Goal: Find specific page/section: Find specific page/section

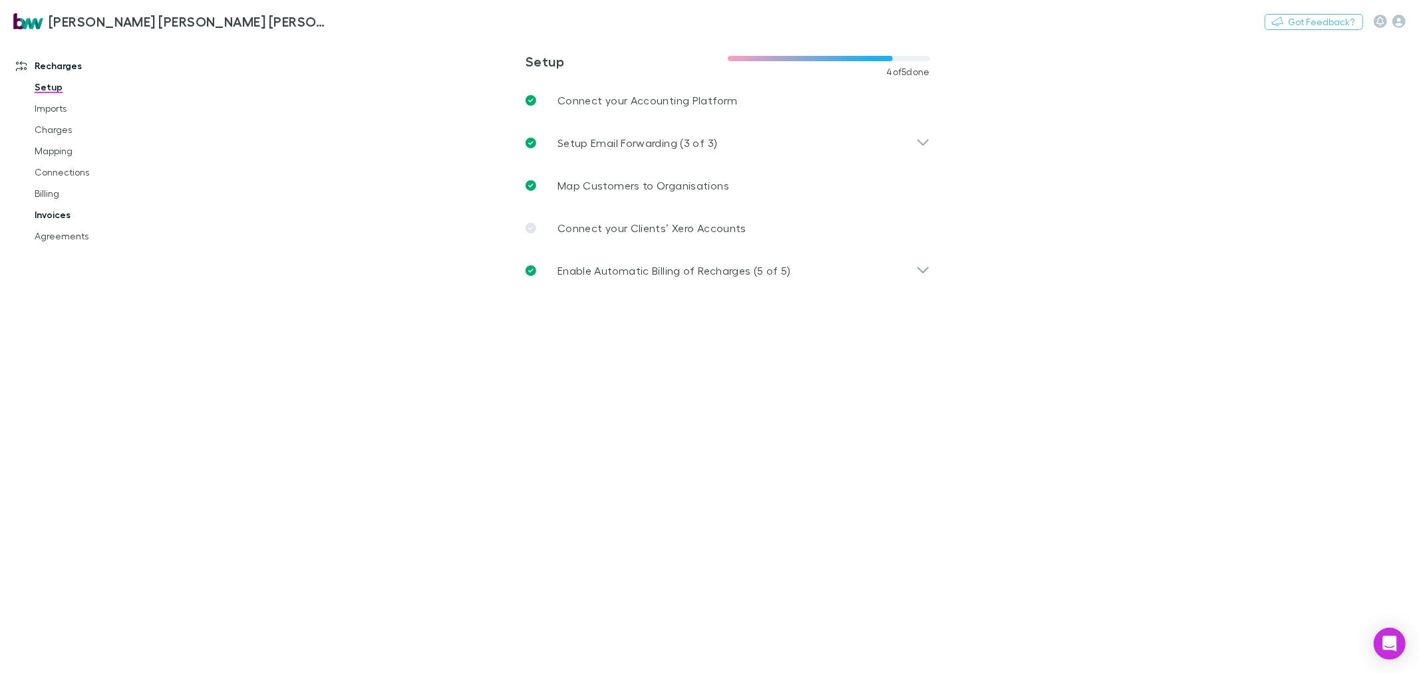
click at [56, 216] on link "Invoices" at bounding box center [102, 214] width 162 height 21
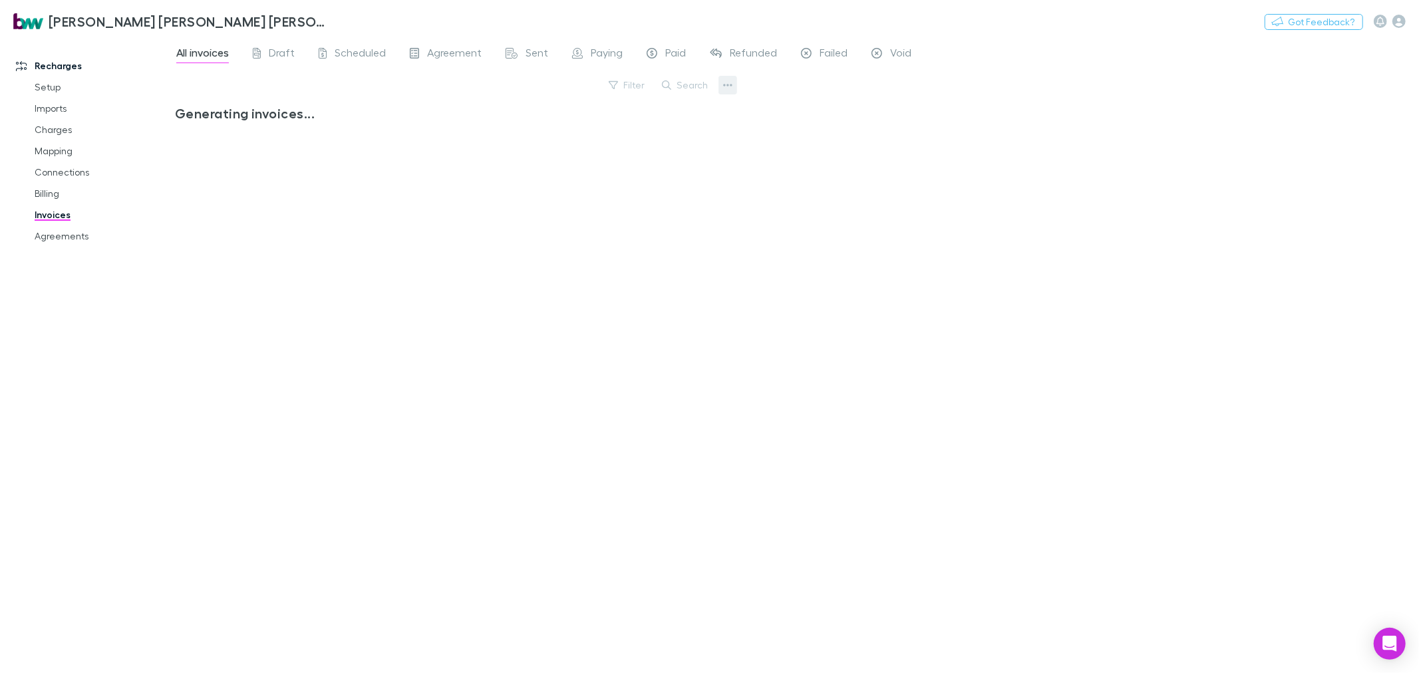
click at [730, 81] on icon "button" at bounding box center [727, 85] width 9 height 11
click at [836, 88] on div at bounding box center [709, 336] width 1419 height 673
click at [689, 83] on button "Search" at bounding box center [685, 85] width 61 height 16
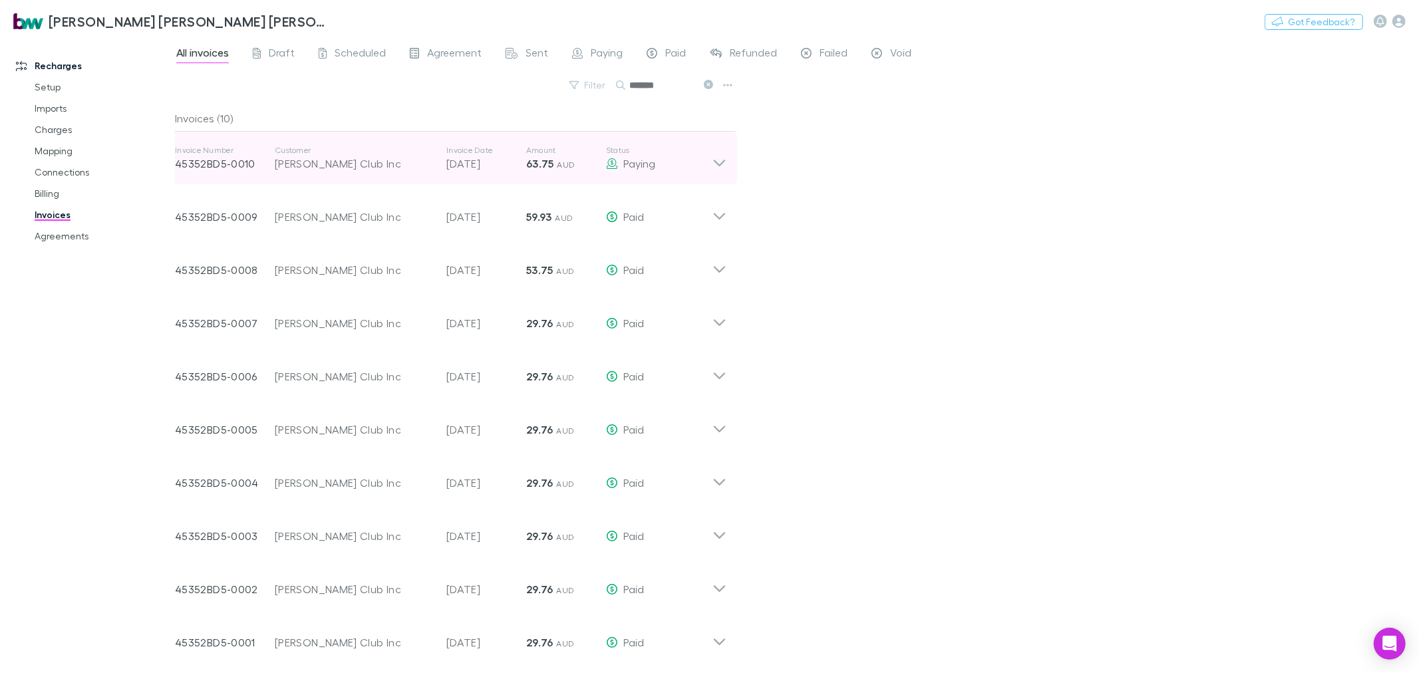
type input "*******"
click at [723, 164] on icon at bounding box center [720, 158] width 14 height 27
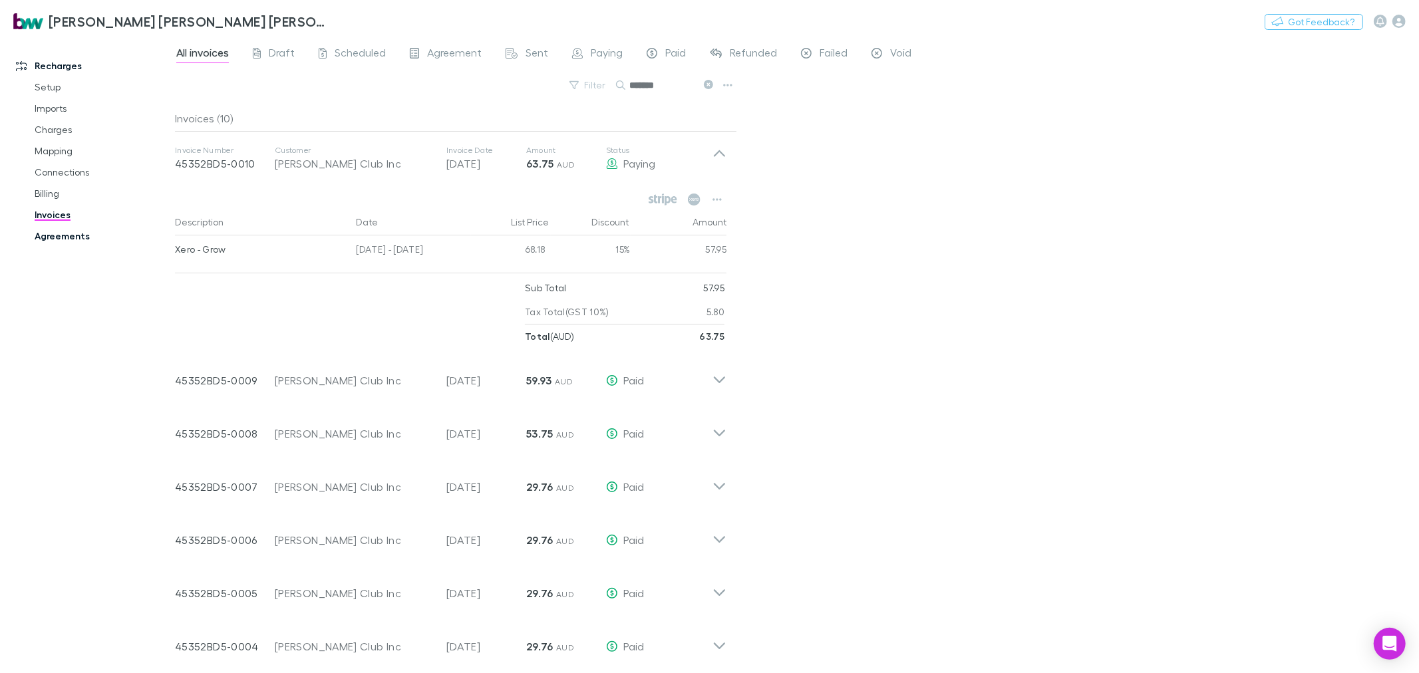
click at [65, 238] on link "Agreements" at bounding box center [102, 236] width 162 height 21
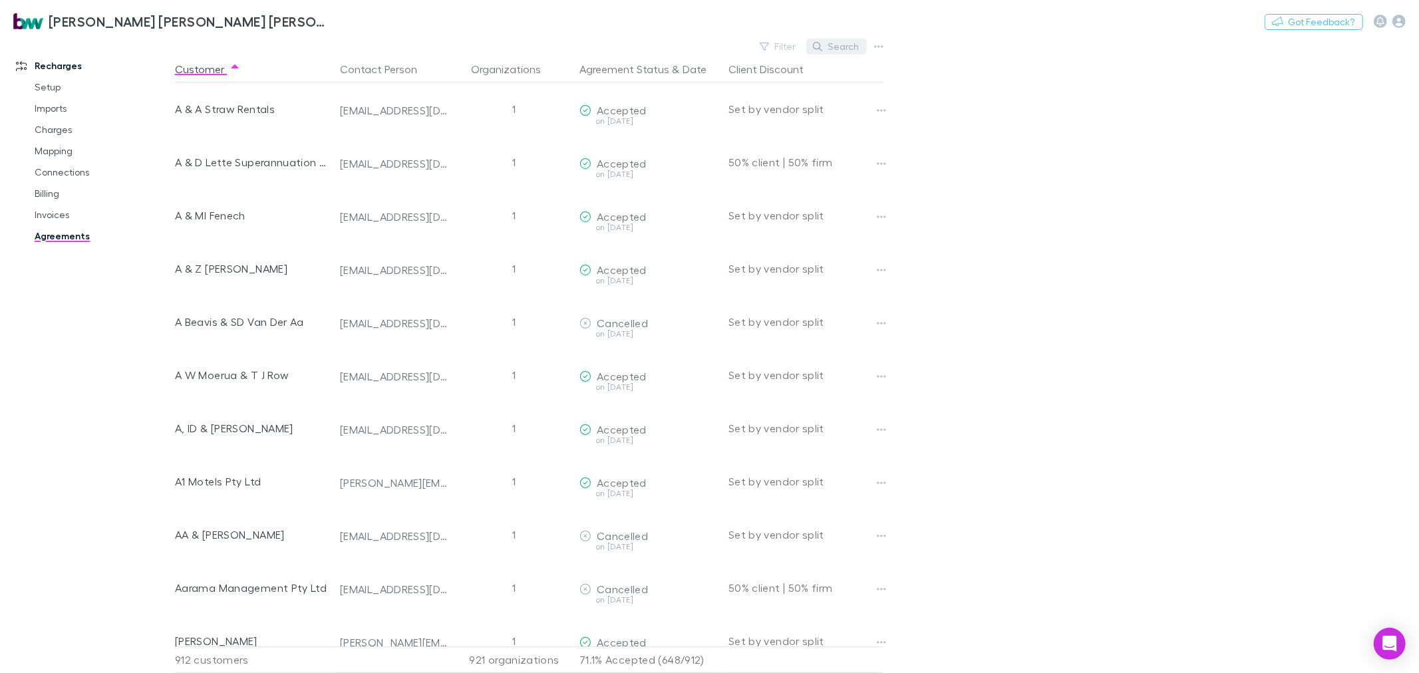
click at [838, 49] on button "Search" at bounding box center [836, 47] width 61 height 16
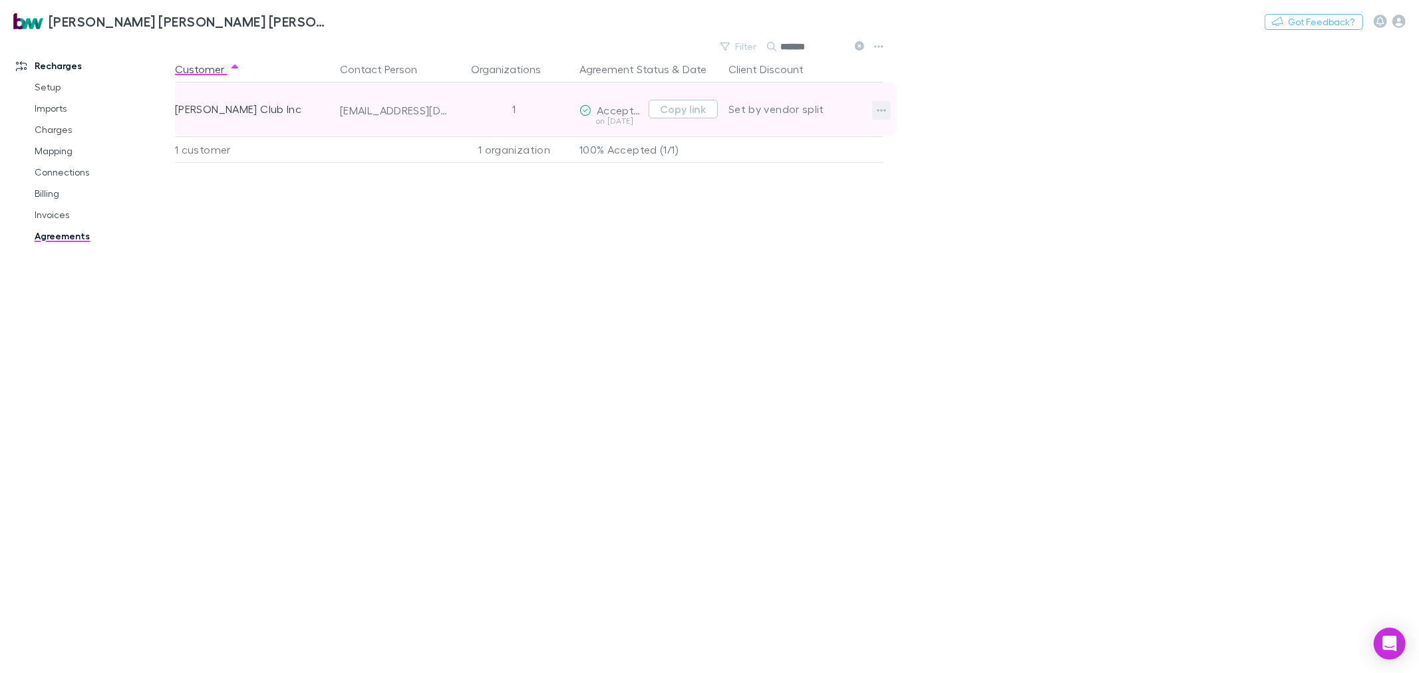
type input "*******"
click at [881, 109] on icon "button" at bounding box center [881, 110] width 9 height 3
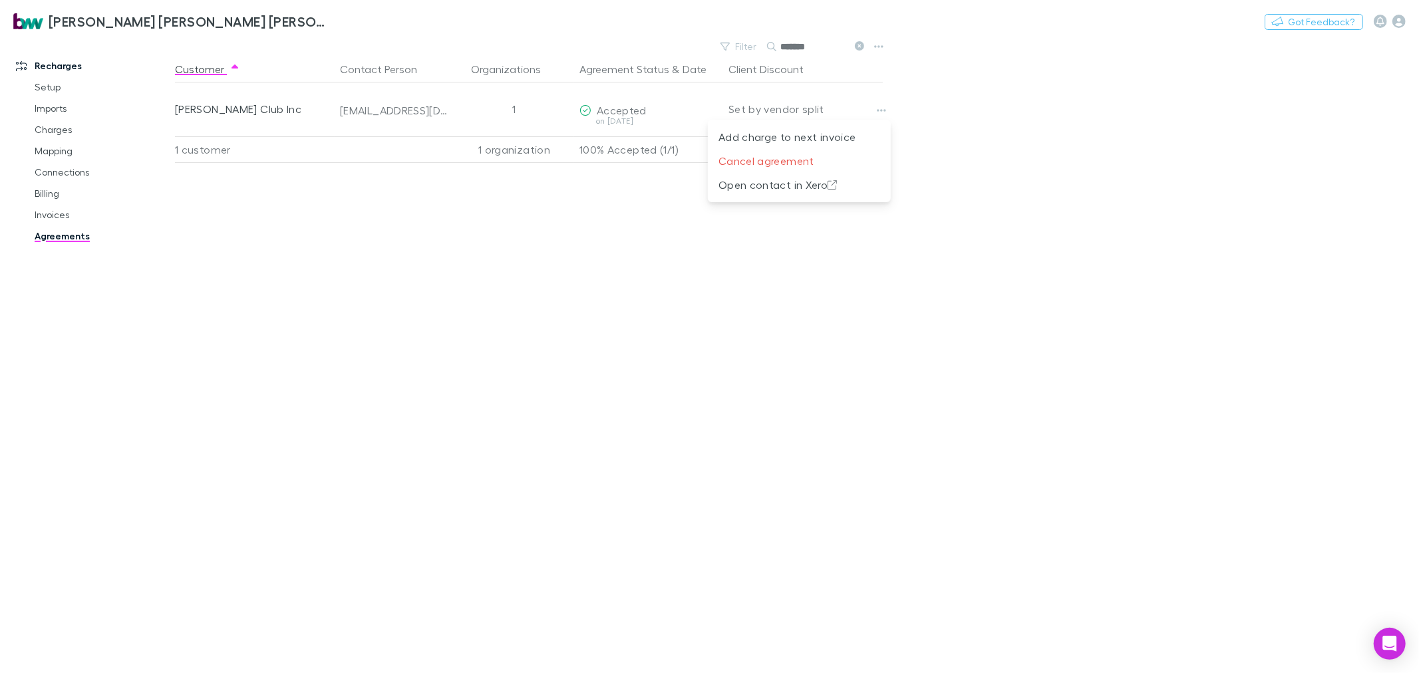
click at [259, 111] on div at bounding box center [709, 336] width 1419 height 673
click at [537, 367] on div "Customer Contact Person Organizations Agreement Status & Date Client Discount […" at bounding box center [541, 364] width 732 height 617
click at [51, 88] on link "Setup" at bounding box center [102, 87] width 162 height 21
